Goal: Complete application form

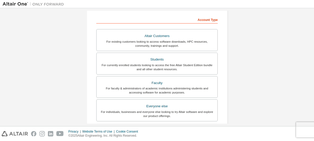
scroll to position [128, 0]
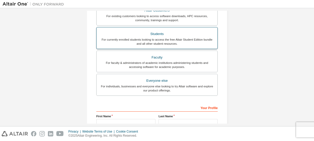
click at [154, 39] on div "For currently enrolled students looking to access the free Altair Student Editi…" at bounding box center [157, 42] width 115 height 8
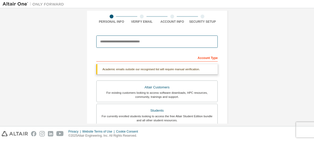
click at [140, 39] on input "email" at bounding box center [156, 42] width 121 height 12
type input "**********"
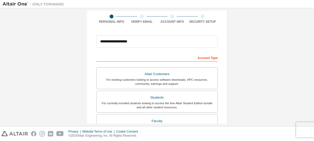
click at [206, 59] on div "Account Type" at bounding box center [156, 57] width 121 height 8
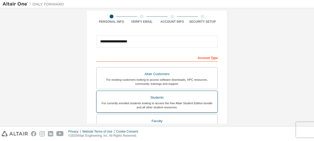
scroll to position [115, 0]
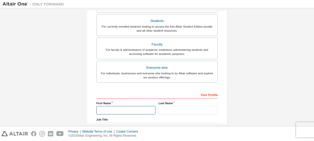
click at [128, 108] on input "text" at bounding box center [125, 110] width 59 height 8
type input "*"
type input "********"
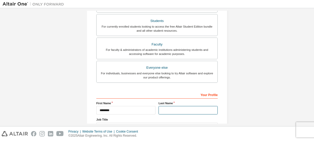
click at [173, 109] on input "text" at bounding box center [187, 110] width 59 height 8
type input "******"
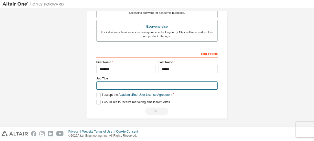
click at [122, 85] on input "text" at bounding box center [156, 86] width 121 height 8
click at [114, 83] on input "text" at bounding box center [156, 86] width 121 height 8
type input "*******"
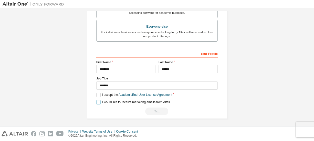
click at [97, 102] on label "I would like to receive marketing emails from Altair" at bounding box center [133, 102] width 74 height 4
click at [96, 93] on label "I accept the Academic End-User License Agreement" at bounding box center [134, 95] width 76 height 4
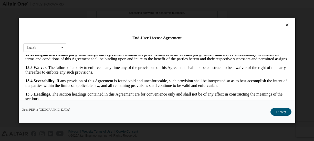
scroll to position [24, 0]
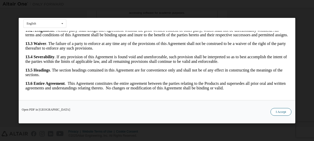
click at [286, 112] on button "I Accept" at bounding box center [280, 112] width 21 height 8
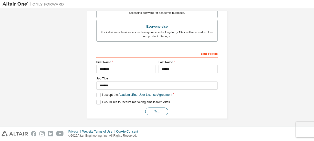
click at [155, 111] on button "Next" at bounding box center [156, 112] width 23 height 8
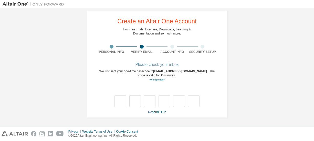
type input "*"
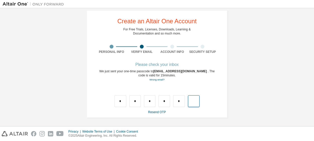
type input "*"
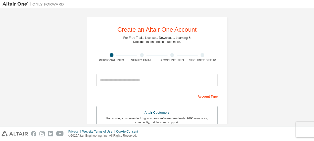
click at [201, 55] on div at bounding box center [202, 55] width 4 height 4
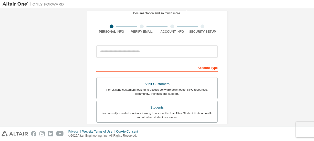
scroll to position [3, 0]
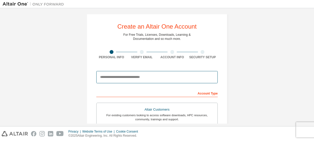
click at [127, 75] on input "email" at bounding box center [156, 77] width 121 height 12
type input "**********"
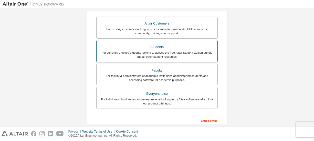
scroll to position [122, 0]
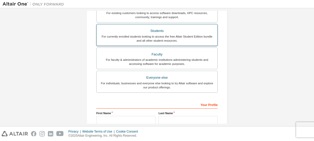
click at [170, 39] on div "For currently enrolled students looking to access the free Altair Student Editi…" at bounding box center [157, 39] width 115 height 8
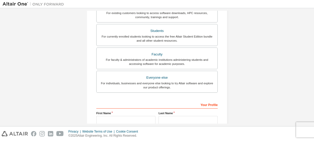
scroll to position [173, 0]
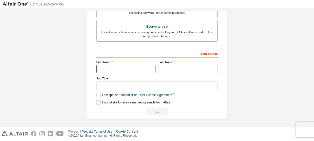
click at [131, 67] on input "text" at bounding box center [125, 69] width 59 height 8
type input "********"
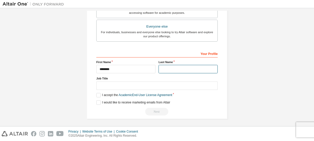
click at [170, 67] on input "text" at bounding box center [187, 69] width 59 height 8
type input "******"
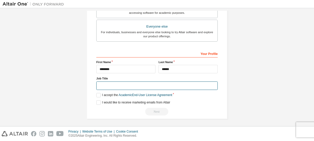
click at [136, 82] on input "text" at bounding box center [156, 86] width 121 height 8
type input "*******"
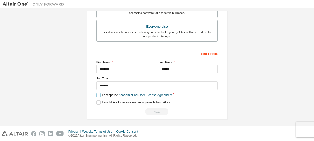
click at [100, 94] on label "I accept the Academic End-User License Agreement" at bounding box center [134, 95] width 76 height 4
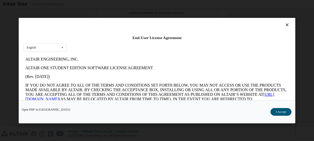
scroll to position [0, 0]
click at [265, 112] on div "Open PDF in New Tab I Accept" at bounding box center [157, 111] width 276 height 23
drag, startPoint x: 280, startPoint y: 112, endPoint x: 179, endPoint y: 119, distance: 101.6
click at [276, 112] on button "I Accept" at bounding box center [280, 112] width 21 height 8
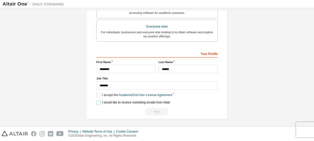
drag, startPoint x: 97, startPoint y: 102, endPoint x: 122, endPoint y: 111, distance: 25.9
click at [104, 105] on div "**********" at bounding box center [156, 82] width 121 height 66
click at [97, 101] on label "I would like to receive marketing emails from Altair" at bounding box center [133, 103] width 74 height 4
click at [153, 111] on div "Next" at bounding box center [156, 112] width 121 height 8
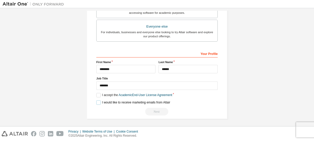
click at [97, 102] on label "I would like to receive marketing emails from Altair" at bounding box center [133, 103] width 74 height 4
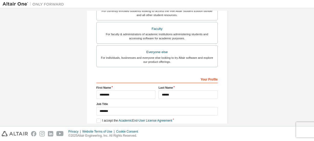
scroll to position [173, 0]
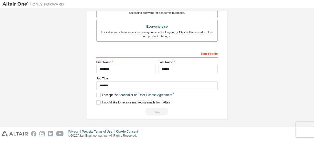
click at [152, 108] on div "Next" at bounding box center [156, 112] width 121 height 8
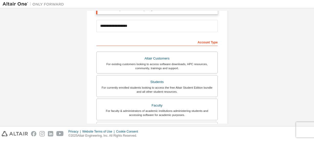
scroll to position [0, 0]
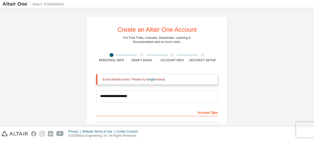
click at [145, 55] on div at bounding box center [142, 55] width 30 height 4
click at [141, 56] on div at bounding box center [142, 55] width 4 height 4
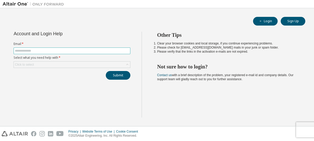
click at [27, 48] on span at bounding box center [72, 51] width 117 height 7
click at [30, 51] on input "text" at bounding box center [72, 51] width 114 height 4
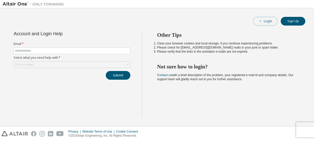
click at [264, 22] on button "Login" at bounding box center [265, 21] width 25 height 9
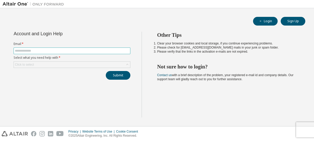
click at [61, 51] on input "text" at bounding box center [72, 51] width 114 height 4
